Goal: Task Accomplishment & Management: Use online tool/utility

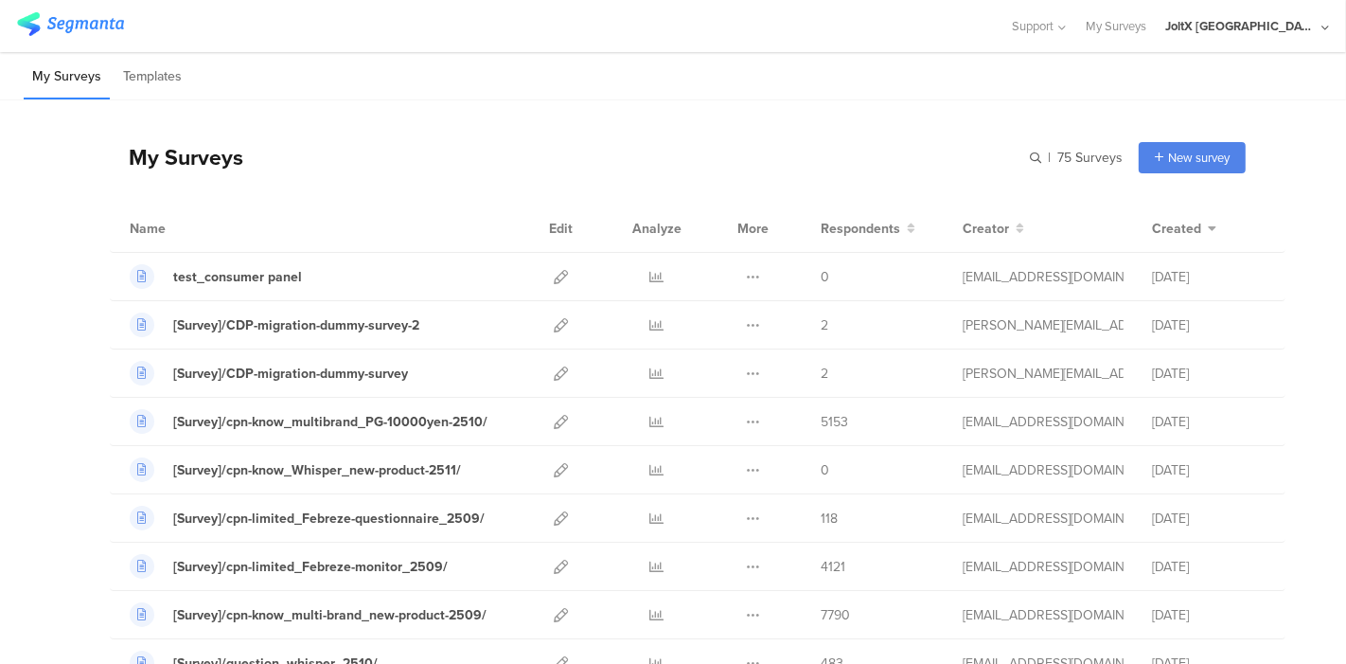
scroll to position [105, 0]
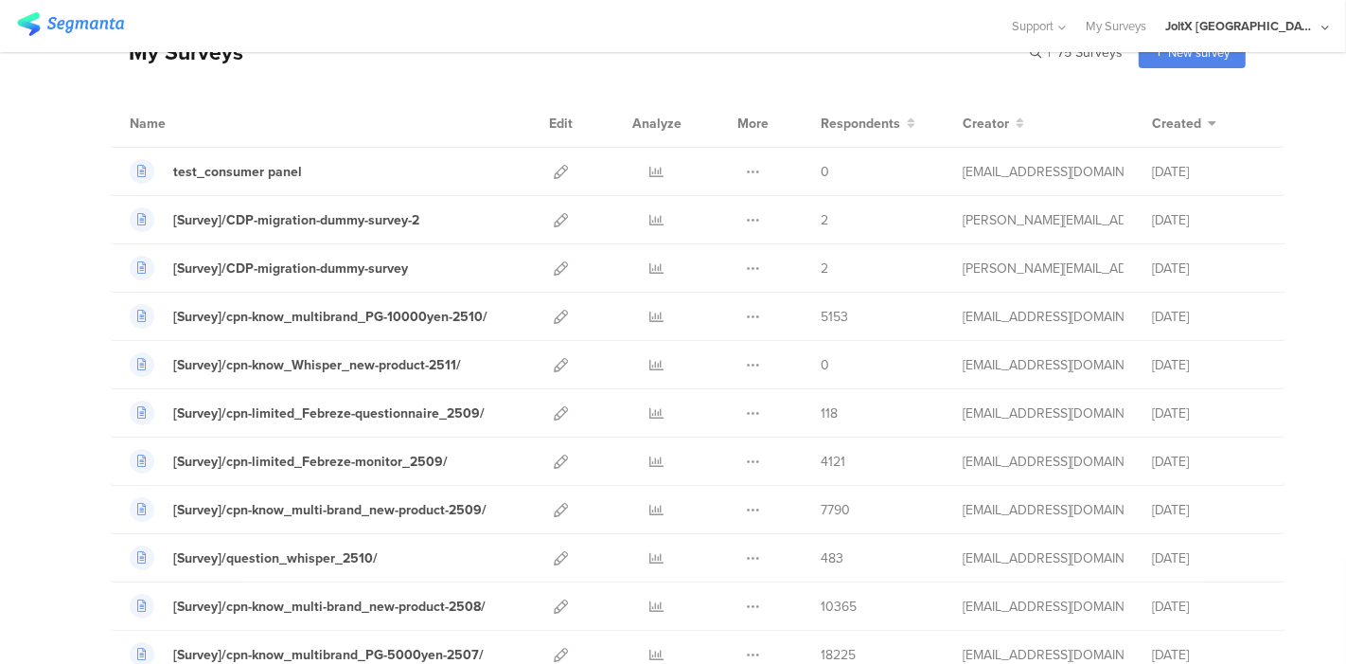
click at [51, 23] on img at bounding box center [70, 24] width 107 height 24
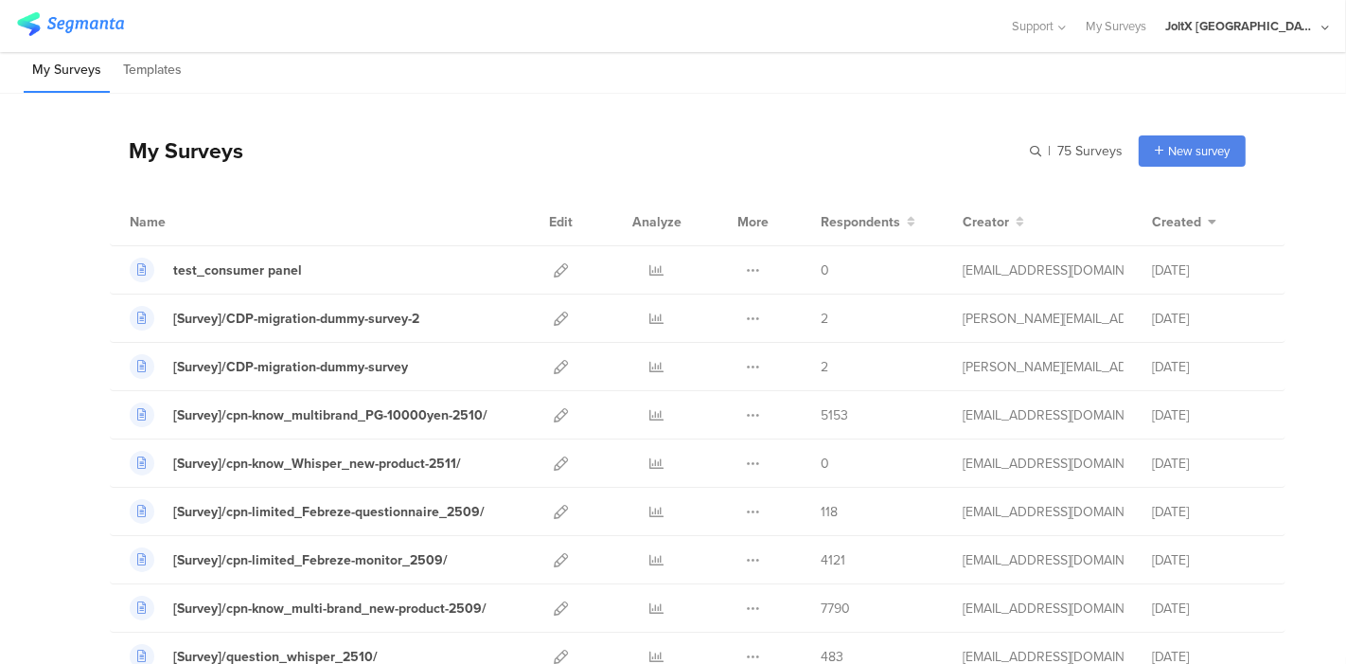
scroll to position [0, 0]
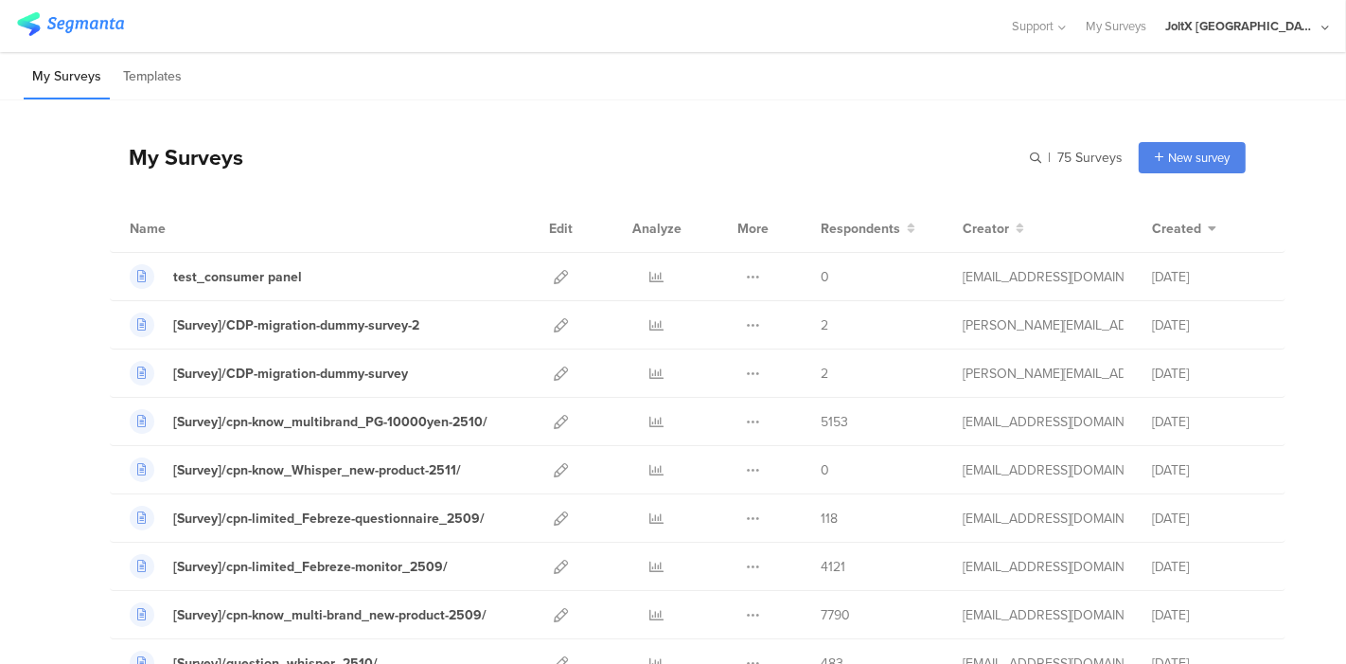
click at [832, 154] on div "My Surveys | 75 Surveys New survey Start from scratch Choose from templates" at bounding box center [678, 157] width 1136 height 76
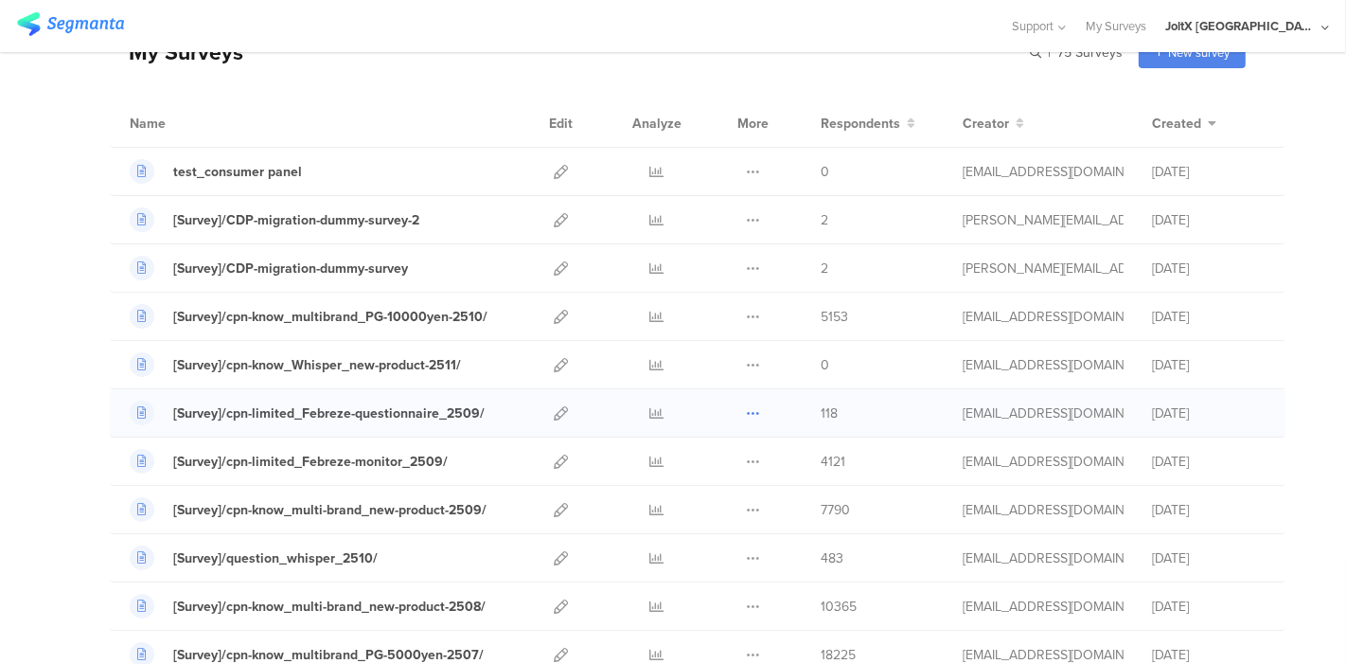
click at [746, 416] on icon at bounding box center [753, 413] width 14 height 14
click at [717, 80] on div "My Surveys | 75 Surveys New survey Start from scratch Choose from templates" at bounding box center [678, 52] width 1136 height 76
click at [653, 406] on div at bounding box center [656, 412] width 57 height 47
click at [650, 413] on icon at bounding box center [657, 413] width 14 height 14
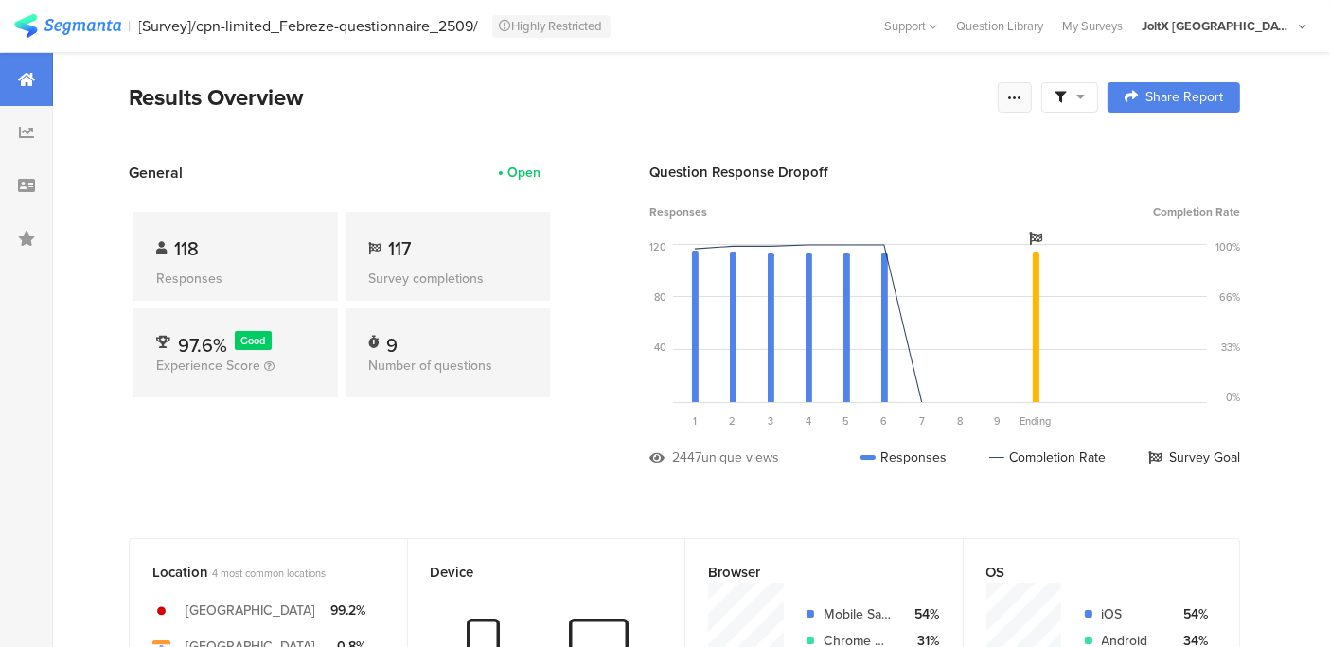
click at [1022, 97] on icon at bounding box center [1014, 97] width 15 height 15
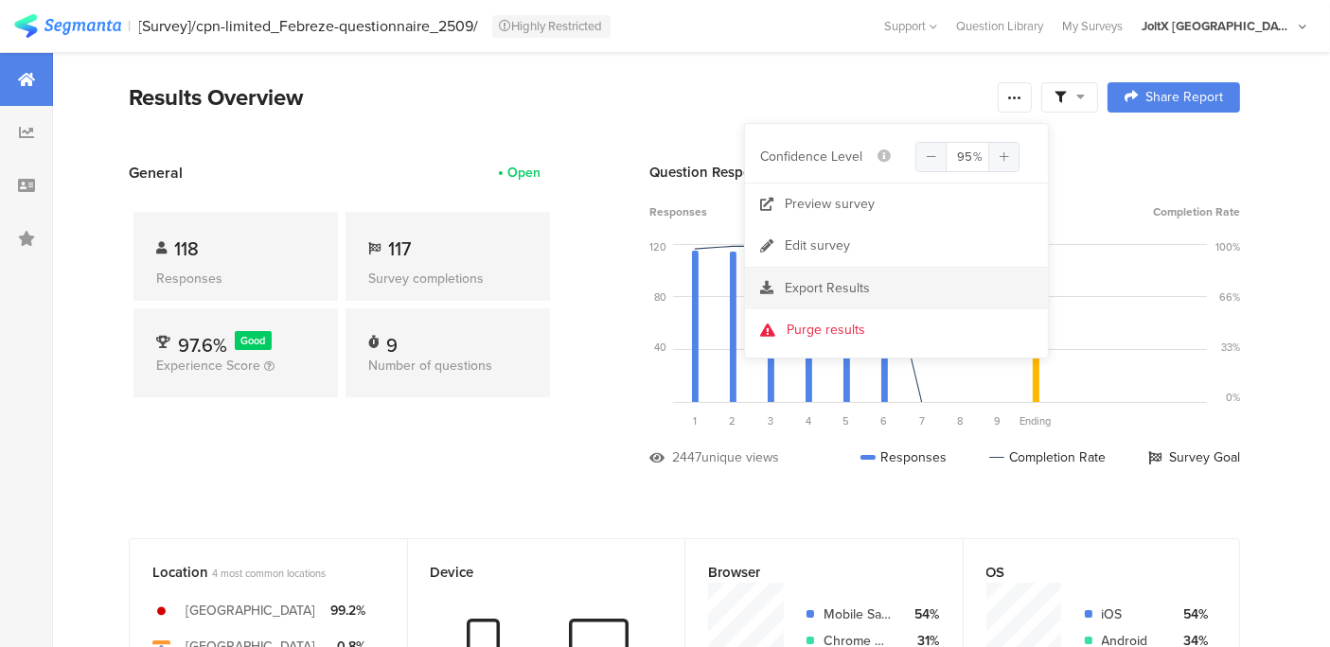
click at [830, 291] on span "Export Results" at bounding box center [827, 288] width 85 height 20
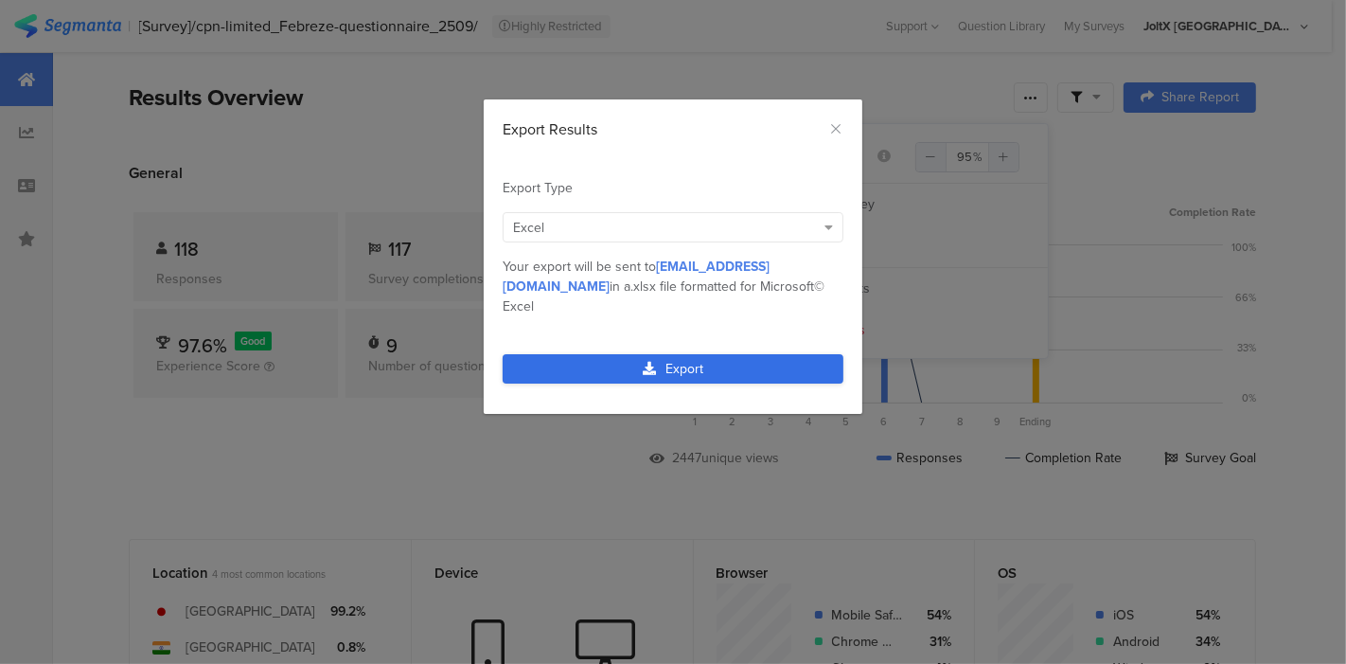
click at [638, 354] on link "Export" at bounding box center [673, 368] width 341 height 29
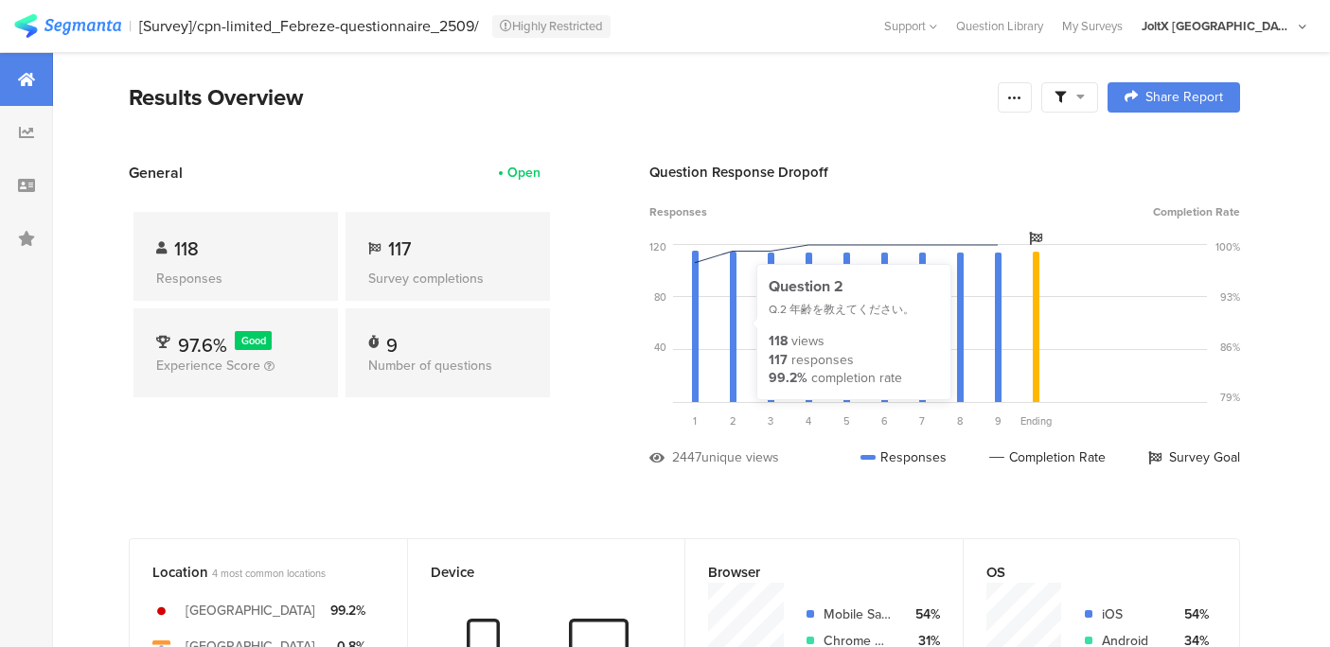
scroll to position [0, 2]
